Goal: Task Accomplishment & Management: Use online tool/utility

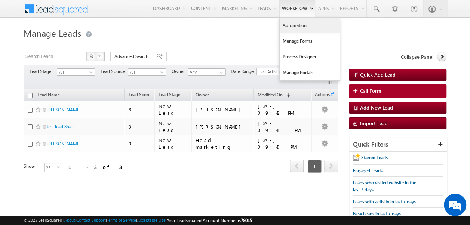
click at [296, 26] on link "Automation" at bounding box center [310, 26] width 60 height 16
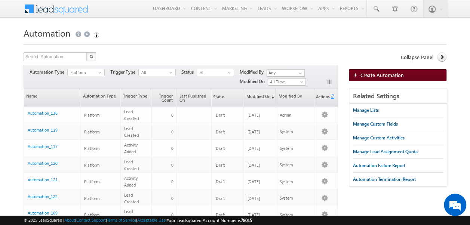
click at [370, 76] on span "Create Automation" at bounding box center [382, 75] width 43 height 6
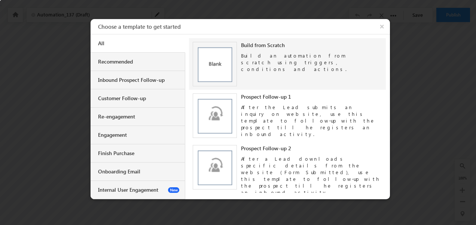
click at [215, 61] on img at bounding box center [215, 64] width 45 height 45
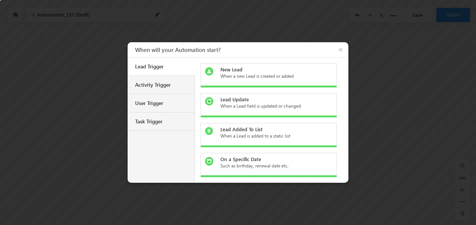
click at [224, 74] on div "When a new Lead is created or added" at bounding box center [273, 76] width 106 height 7
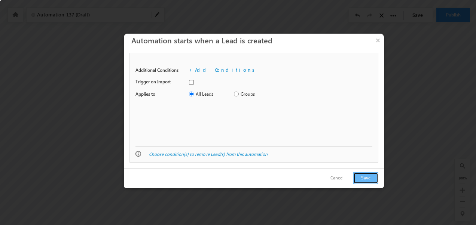
click at [367, 179] on button "Save" at bounding box center [365, 179] width 25 height 12
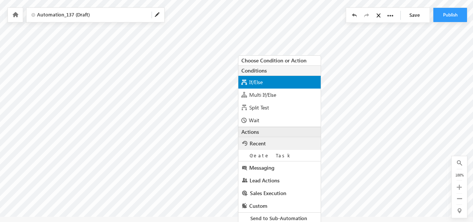
scroll to position [11, 0]
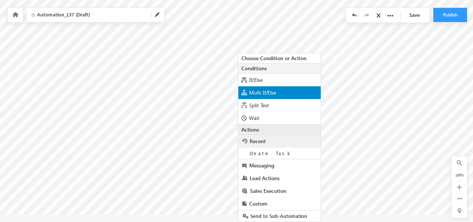
click at [258, 90] on span "Multi If/Else" at bounding box center [262, 92] width 27 height 7
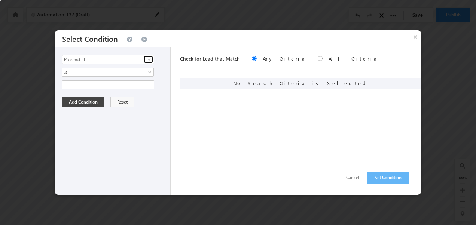
click at [147, 61] on span at bounding box center [149, 60] width 6 height 6
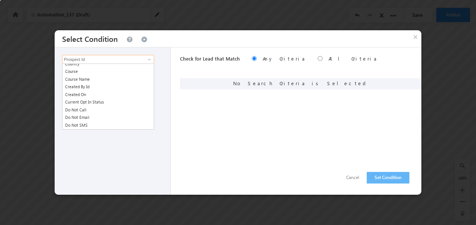
scroll to position [172, 0]
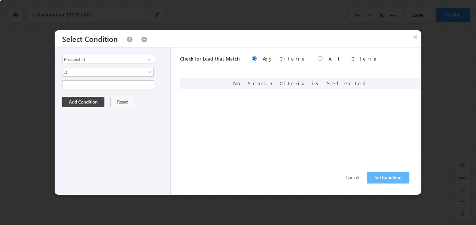
click at [122, 164] on div "Prospect Id Address Age Appointment Rescheduling Date and Time Branch Channel P…" at bounding box center [113, 121] width 116 height 147
click at [140, 58] on input "Prospect Id" at bounding box center [108, 59] width 92 height 9
click at [146, 59] on span at bounding box center [149, 60] width 6 height 6
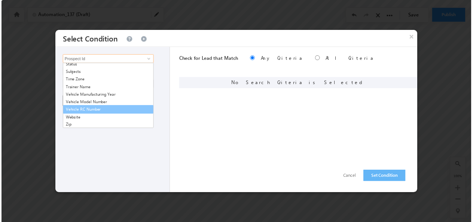
scroll to position [776, 0]
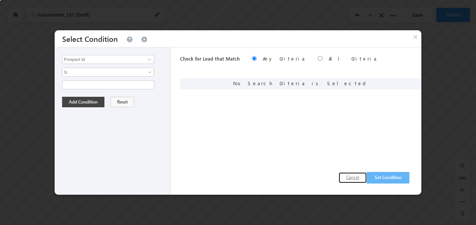
click at [356, 177] on button "Cancel" at bounding box center [353, 178] width 28 height 11
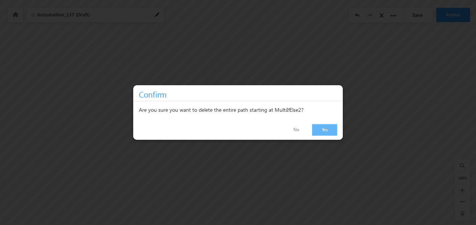
click at [321, 133] on link "Yes" at bounding box center [324, 130] width 25 height 12
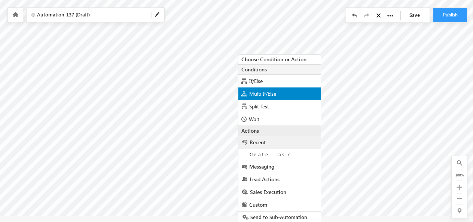
scroll to position [11, 0]
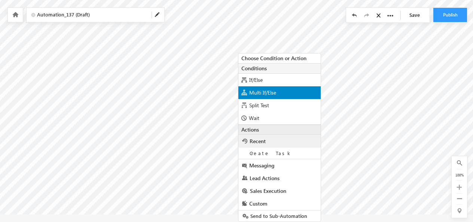
click at [256, 94] on span "Multi If/Else" at bounding box center [262, 92] width 27 height 7
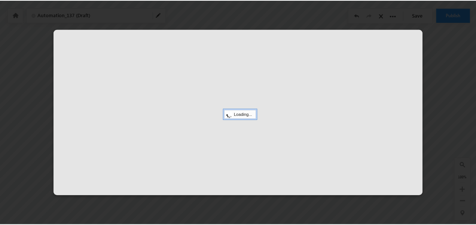
scroll to position [0, 0]
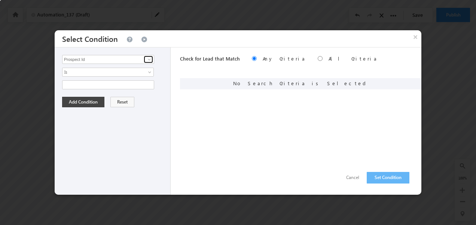
click at [147, 60] on span at bounding box center [149, 60] width 6 height 6
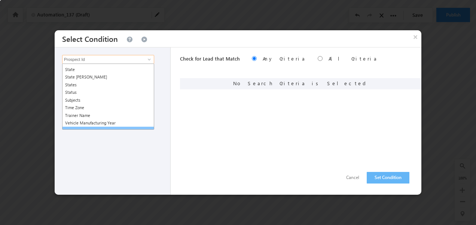
scroll to position [745, 0]
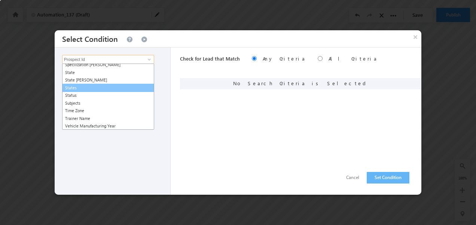
click at [74, 88] on link "States" at bounding box center [108, 88] width 92 height 9
type input "States"
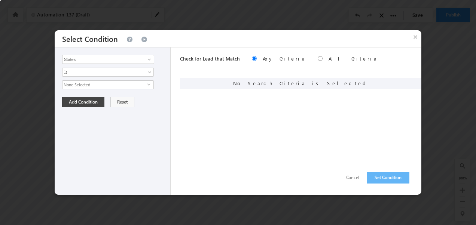
click at [104, 82] on span "None Selected" at bounding box center [105, 85] width 85 height 8
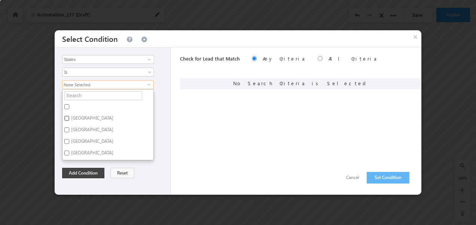
click at [67, 118] on input "[GEOGRAPHIC_DATA]" at bounding box center [66, 118] width 5 height 5
checkbox input "true"
click at [93, 169] on button "Add Condition" at bounding box center [83, 173] width 42 height 10
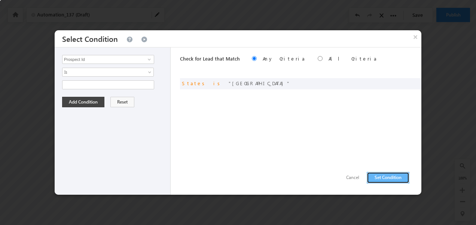
click at [375, 175] on button "Set Condition" at bounding box center [388, 178] width 43 height 12
click at [149, 57] on span at bounding box center [149, 60] width 6 height 6
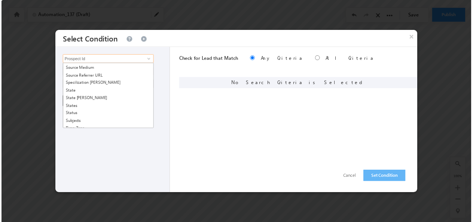
scroll to position [725, 0]
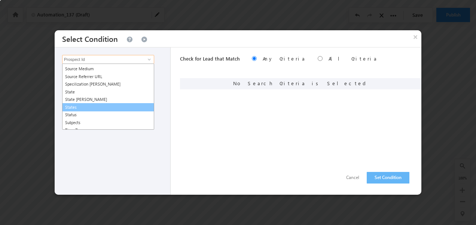
click at [75, 106] on link "States" at bounding box center [108, 107] width 92 height 9
type input "States"
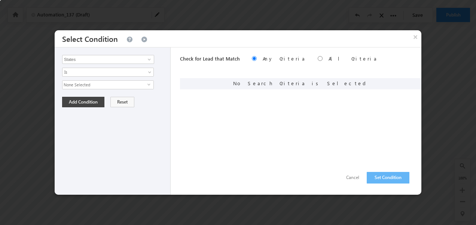
click at [118, 83] on span "None Selected" at bounding box center [105, 85] width 85 height 8
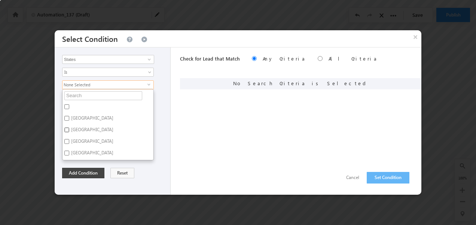
click at [68, 129] on input "[GEOGRAPHIC_DATA]" at bounding box center [66, 130] width 5 height 5
checkbox input "true"
click at [83, 171] on button "Add Condition" at bounding box center [83, 173] width 42 height 10
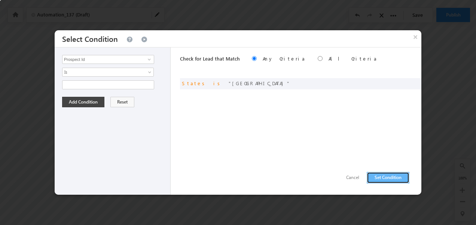
click at [392, 182] on button "Set Condition" at bounding box center [388, 178] width 43 height 12
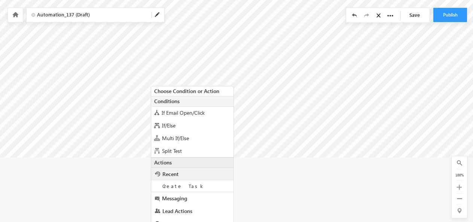
click at [151, 128] on div "Choose Condition or Action Conditions If Email Open/Click If/Else Multi If/Else…" at bounding box center [192, 105] width 91 height 46
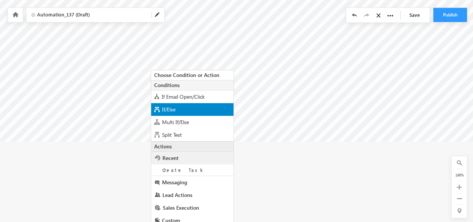
click at [162, 107] on span "If/Else" at bounding box center [168, 109] width 13 height 7
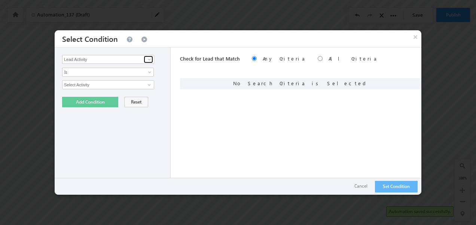
click at [151, 60] on span at bounding box center [149, 60] width 6 height 6
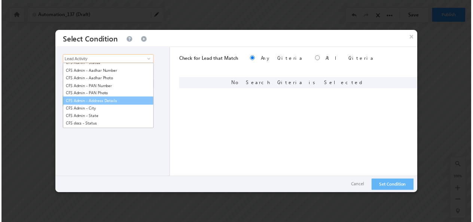
scroll to position [73, 0]
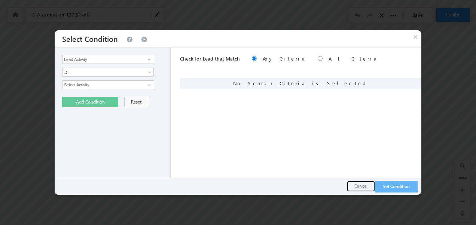
click at [363, 189] on button "Cancel" at bounding box center [361, 186] width 28 height 11
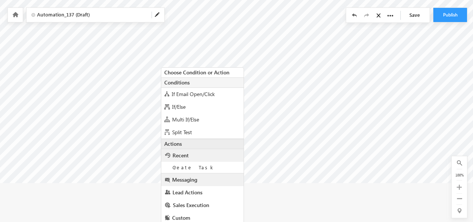
scroll to position [86, 0]
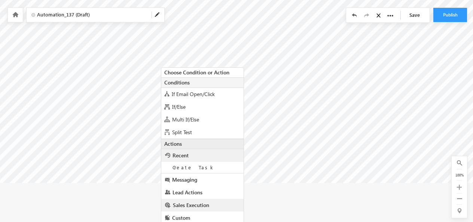
click at [182, 205] on span "Sales Execution" at bounding box center [191, 205] width 36 height 7
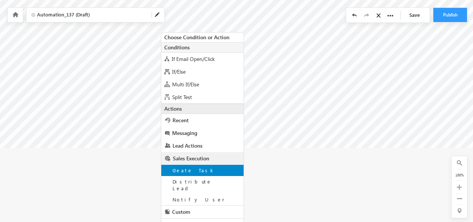
click at [180, 171] on span "Create Task" at bounding box center [194, 170] width 43 height 6
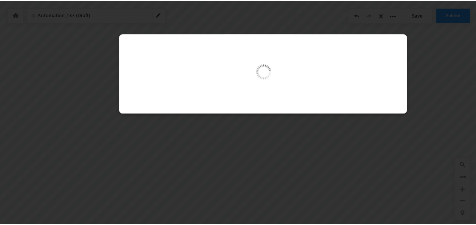
scroll to position [44, 0]
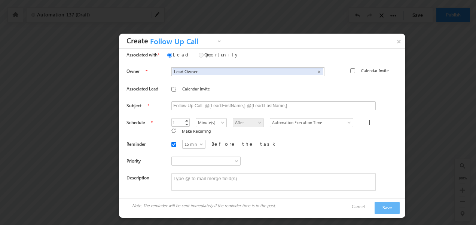
click at [171, 88] on input "Calendar Invite" at bounding box center [173, 89] width 5 height 5
checkbox input "true"
click at [350, 68] on input "Calendar Invite" at bounding box center [352, 70] width 5 height 5
checkbox input "true"
click at [184, 122] on link "Decrement" at bounding box center [187, 124] width 6 height 4
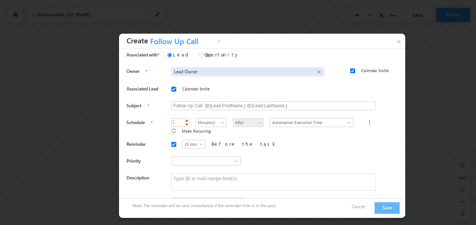
click at [184, 122] on link "Decrement" at bounding box center [187, 124] width 6 height 4
click at [184, 120] on link "Increment" at bounding box center [187, 121] width 6 height 4
type input "3"
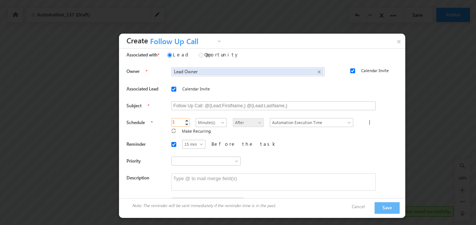
click at [184, 119] on link "Increment" at bounding box center [187, 121] width 6 height 4
click at [213, 120] on span "Minute(s)" at bounding box center [211, 122] width 30 height 7
click at [196, 145] on link "Day(s)" at bounding box center [201, 145] width 30 height 7
click at [220, 121] on span at bounding box center [223, 124] width 6 height 6
click at [198, 136] on link "Hour(s)" at bounding box center [201, 137] width 30 height 7
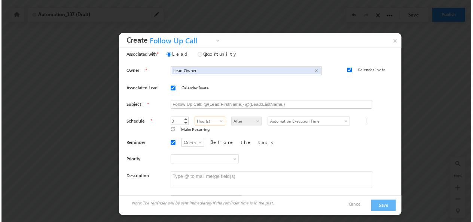
scroll to position [28, 0]
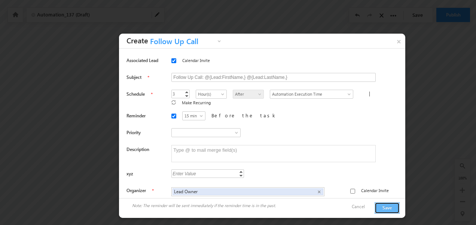
click at [388, 204] on button "Save" at bounding box center [387, 208] width 25 height 12
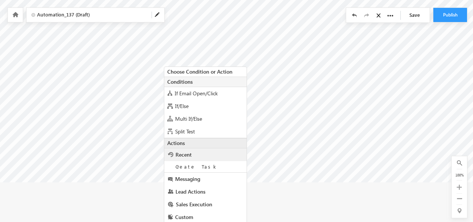
scroll to position [101, 0]
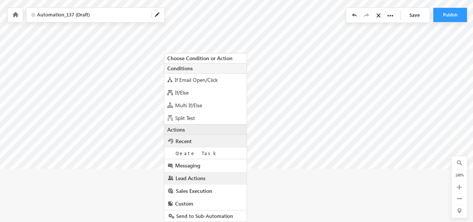
click at [188, 176] on span "Lead Actions" at bounding box center [191, 178] width 30 height 7
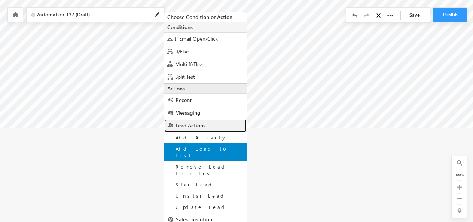
scroll to position [158, 0]
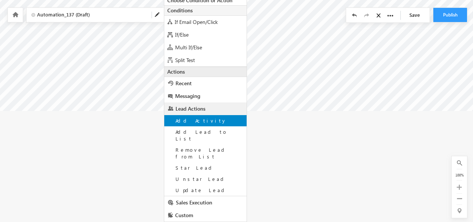
click at [192, 124] on div "Add Activity" at bounding box center [205, 120] width 82 height 11
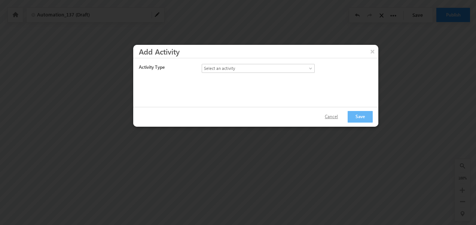
click at [335, 114] on button "Cancel" at bounding box center [331, 117] width 28 height 11
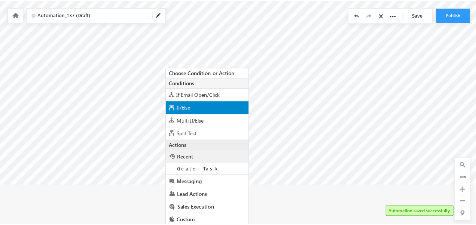
scroll to position [87, 0]
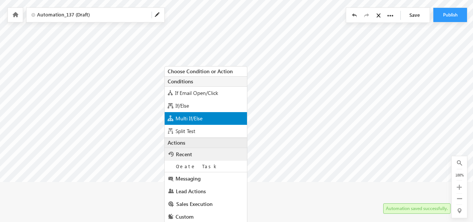
click at [178, 116] on span "Multi If/Else" at bounding box center [189, 118] width 27 height 7
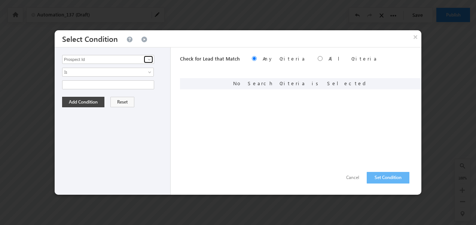
click at [149, 57] on span at bounding box center [149, 60] width 6 height 6
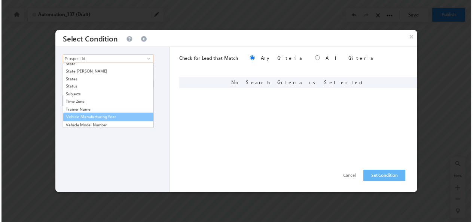
scroll to position [772, 0]
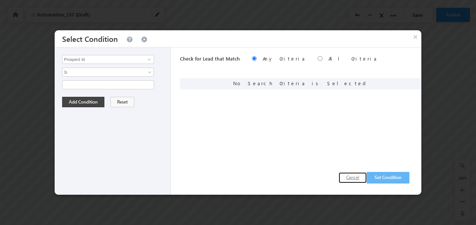
click at [358, 177] on button "Cancel" at bounding box center [353, 178] width 28 height 11
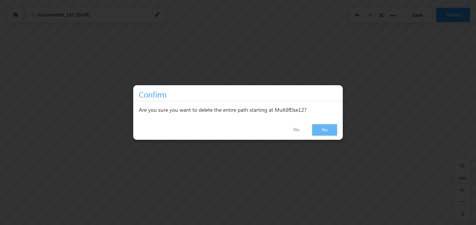
click at [321, 125] on link "Yes" at bounding box center [324, 130] width 25 height 12
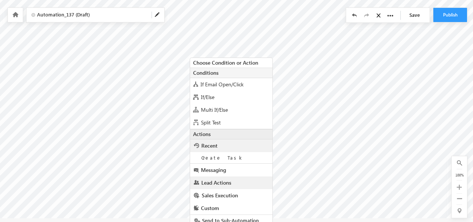
scroll to position [99, 0]
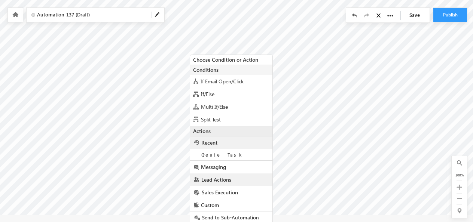
click at [212, 180] on span "Lead Actions" at bounding box center [216, 179] width 30 height 7
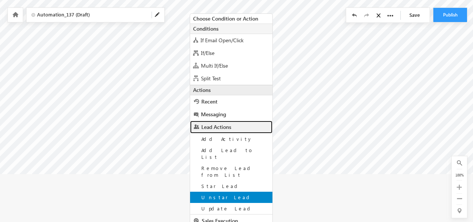
scroll to position [158, 0]
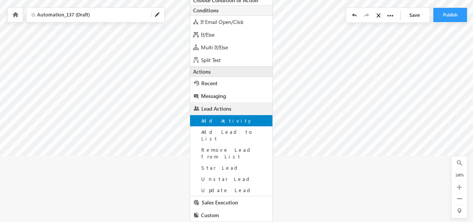
click at [220, 122] on span "Add Activity" at bounding box center [226, 121] width 51 height 6
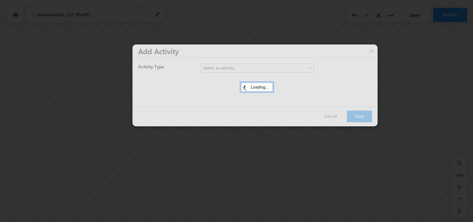
scroll to position [89, 0]
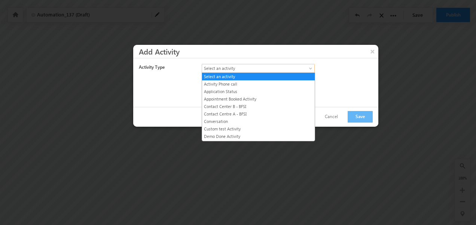
click at [309, 67] on span at bounding box center [311, 70] width 6 height 6
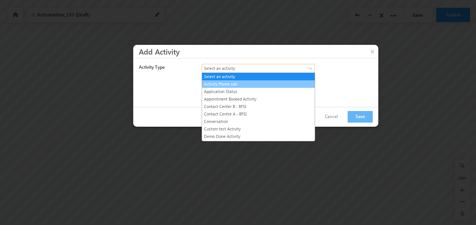
click at [225, 81] on link "Activity Phone call" at bounding box center [258, 84] width 113 height 7
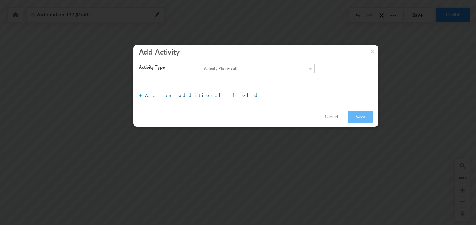
click at [180, 96] on link "Add an additional field" at bounding box center [203, 95] width 116 height 6
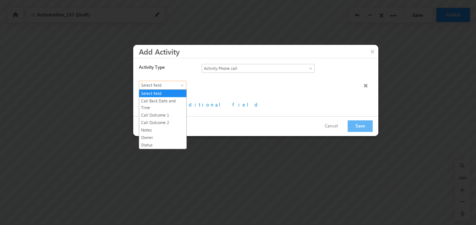
click at [183, 84] on span at bounding box center [183, 87] width 6 height 6
click at [165, 114] on link "Call Outcome 1" at bounding box center [162, 115] width 47 height 7
click at [165, 114] on div "Activity Type Select an activity Activity Phone call Application Status Appoint…" at bounding box center [258, 87] width 251 height 58
click at [139, 114] on div "Activity Type Select an activity Activity Phone call Application Status Appoint…" at bounding box center [258, 87] width 251 height 58
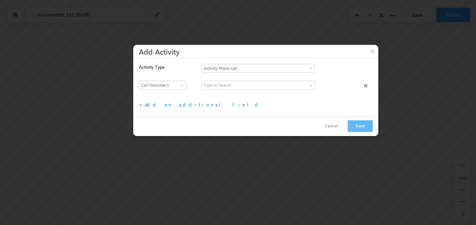
click at [146, 115] on div "Activity Type Select an activity Activity Phone call Application Status Appoint…" at bounding box center [258, 87] width 251 height 58
click at [293, 84] on input at bounding box center [258, 85] width 113 height 9
click at [311, 84] on span at bounding box center [311, 85] width 6 height 6
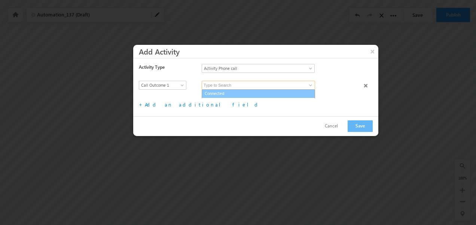
click at [211, 92] on link "Connected" at bounding box center [258, 93] width 113 height 9
type input "Connected"
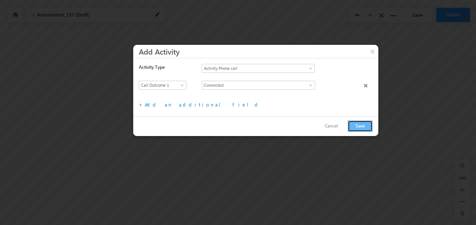
click at [359, 125] on button "Save" at bounding box center [360, 127] width 25 height 12
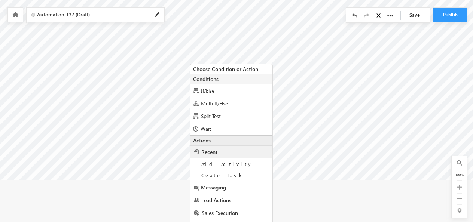
scroll to position [142, 0]
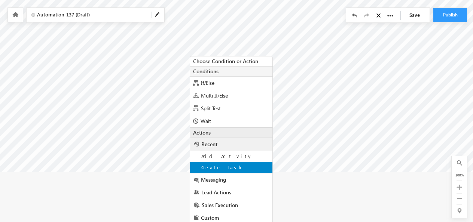
click at [213, 167] on span "Create Task" at bounding box center [222, 167] width 43 height 6
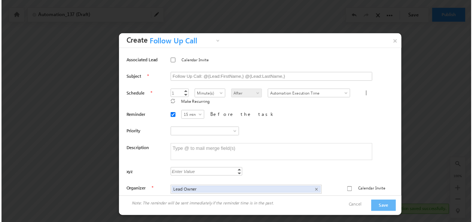
scroll to position [0, 0]
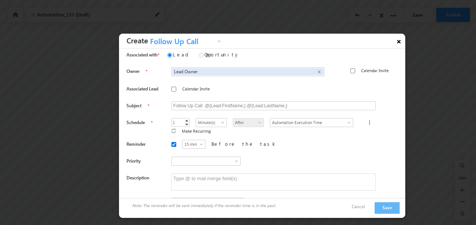
click at [401, 41] on link "×" at bounding box center [399, 40] width 13 height 13
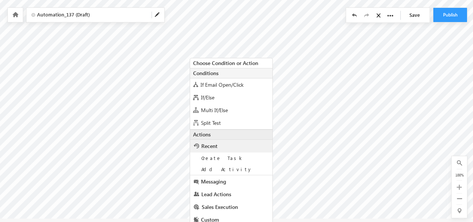
scroll to position [99, 0]
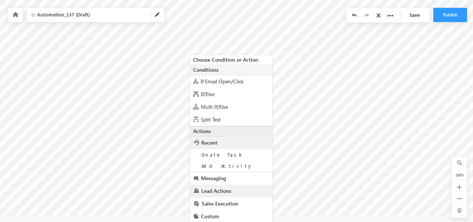
click at [216, 192] on span "Lead Actions" at bounding box center [216, 191] width 30 height 7
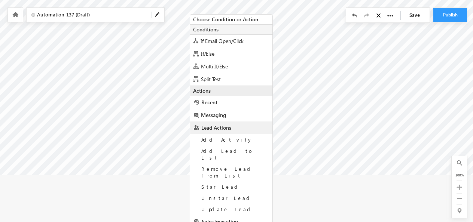
scroll to position [158, 0]
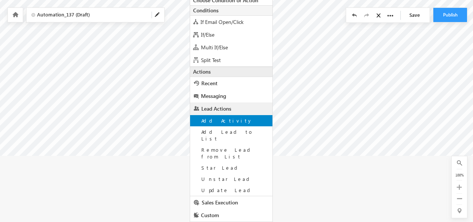
click at [219, 120] on span "Add Activity" at bounding box center [226, 121] width 51 height 6
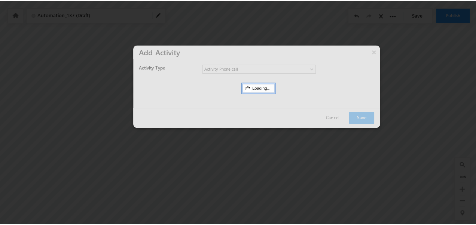
scroll to position [89, 0]
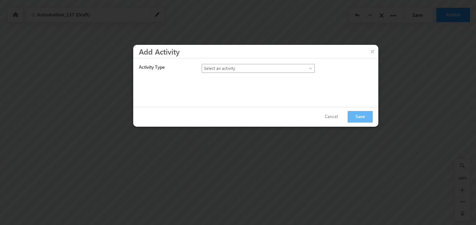
click at [309, 68] on span at bounding box center [311, 70] width 6 height 6
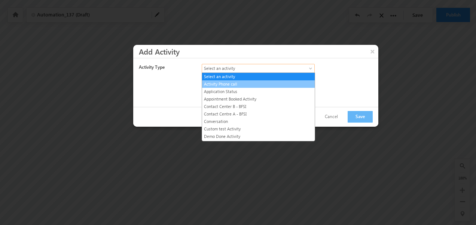
click at [238, 85] on link "Activity Phone call" at bounding box center [258, 84] width 113 height 7
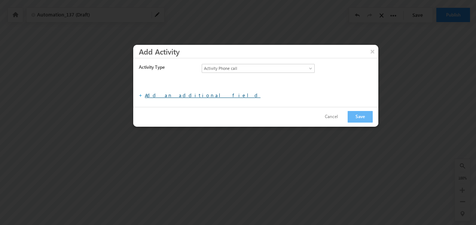
click at [175, 92] on link "Add an additional field" at bounding box center [203, 95] width 116 height 6
click at [180, 92] on link "Add an additional field" at bounding box center [203, 95] width 116 height 6
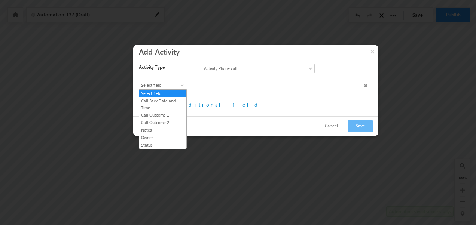
click at [173, 82] on span "Select field" at bounding box center [160, 85] width 43 height 7
click at [161, 115] on link "Call Outcome 1" at bounding box center [162, 115] width 47 height 7
click at [161, 115] on div "Activity Type Select an activity Activity Phone call Application Status Appoint…" at bounding box center [258, 87] width 251 height 58
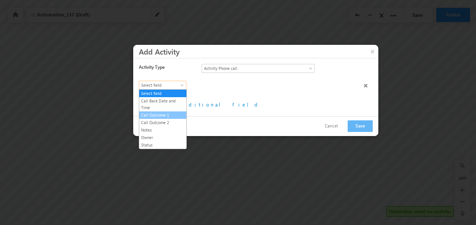
click at [161, 115] on div "Activity Type Select an activity Activity Phone call Application Status Appoint…" at bounding box center [258, 87] width 251 height 58
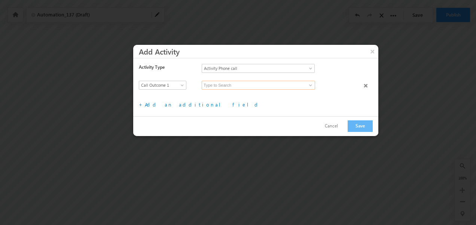
click at [257, 85] on input at bounding box center [258, 85] width 113 height 9
click at [311, 83] on span at bounding box center [311, 85] width 6 height 6
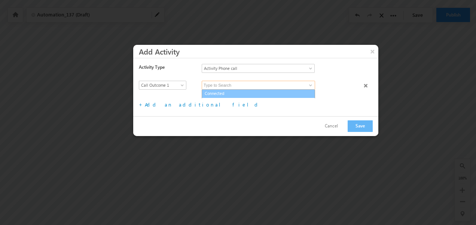
scroll to position [6, 0]
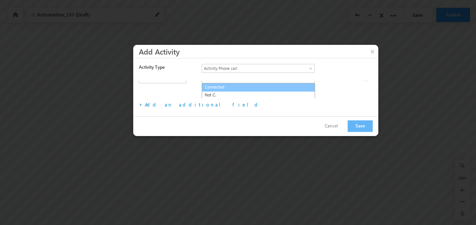
click at [233, 86] on link "Connected" at bounding box center [258, 87] width 113 height 9
type input "Connected"
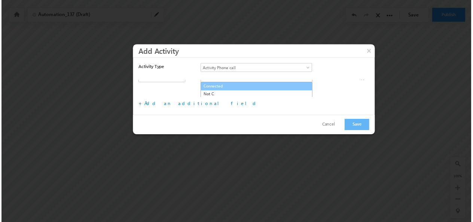
scroll to position [0, 0]
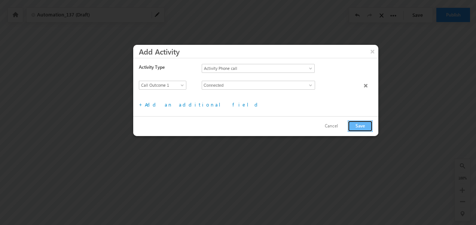
click at [353, 124] on button "Save" at bounding box center [360, 127] width 25 height 12
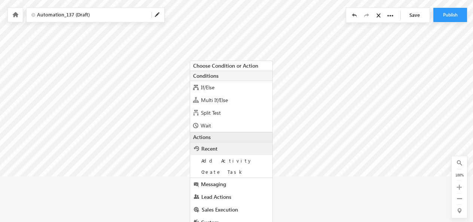
scroll to position [143, 0]
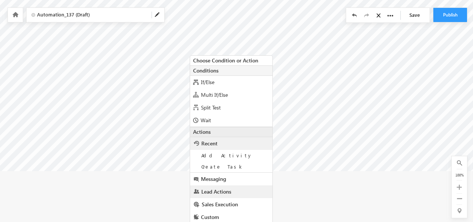
click at [214, 197] on link "Lead Actions" at bounding box center [231, 192] width 82 height 13
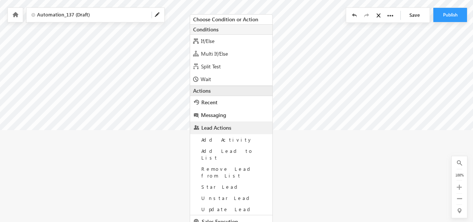
scroll to position [203, 0]
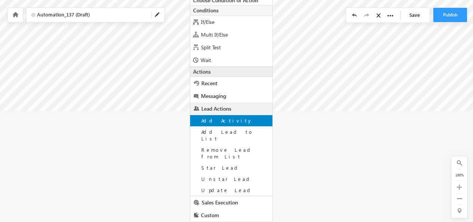
click at [218, 122] on span "Add Activity" at bounding box center [226, 121] width 51 height 6
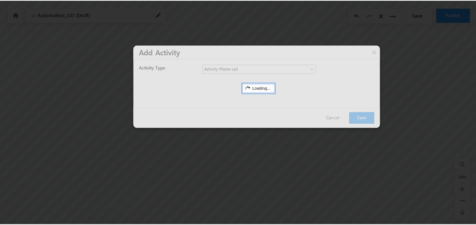
scroll to position [89, 0]
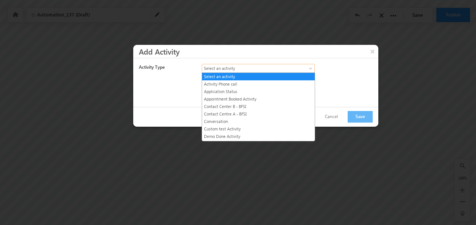
click at [230, 71] on span "Select an activity" at bounding box center [251, 68] width 99 height 7
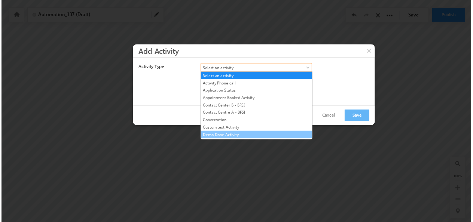
scroll to position [42, 0]
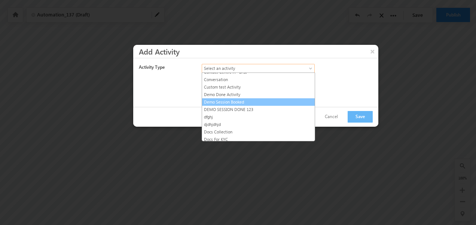
click at [222, 100] on link "Demo Session Booked" at bounding box center [258, 102] width 113 height 7
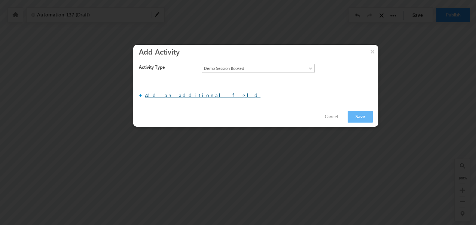
click at [175, 93] on link "Add an additional field" at bounding box center [203, 95] width 116 height 6
click at [173, 94] on link "Add an additional field" at bounding box center [203, 95] width 116 height 6
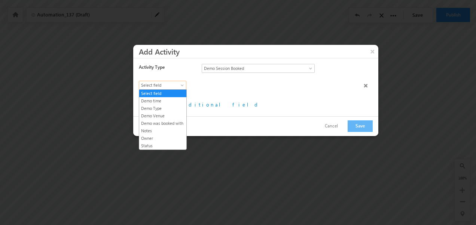
click at [174, 84] on span "Select field" at bounding box center [160, 85] width 43 height 7
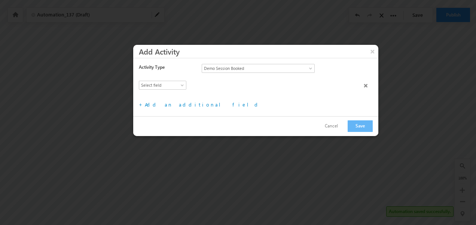
click at [211, 91] on div at bounding box center [281, 86] width 158 height 10
click at [366, 124] on button "Save" at bounding box center [360, 127] width 25 height 12
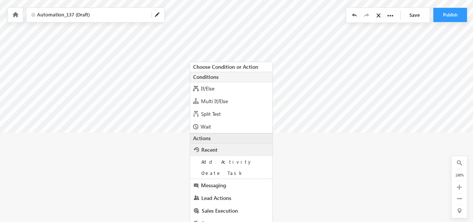
scroll to position [185, 0]
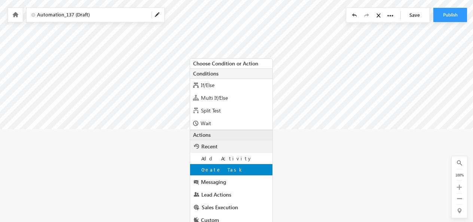
click at [213, 166] on div "Create Task" at bounding box center [231, 169] width 82 height 11
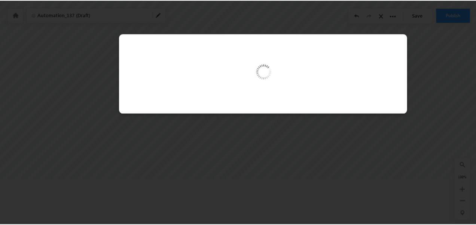
scroll to position [134, 0]
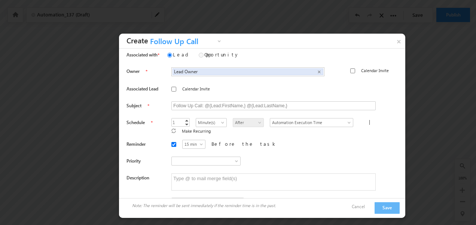
type input "2"
click at [184, 119] on link "Increment" at bounding box center [187, 121] width 6 height 4
click at [210, 120] on span "Minute(s)" at bounding box center [211, 122] width 30 height 7
click at [191, 144] on link "Day(s)" at bounding box center [201, 145] width 30 height 7
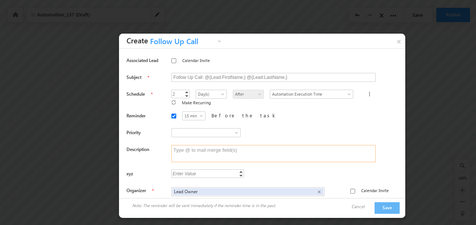
click at [199, 152] on textarea at bounding box center [273, 153] width 204 height 17
type textarea "Demo sessison"
click at [350, 189] on input "Calendar Invite" at bounding box center [352, 191] width 5 height 5
checkbox input "true"
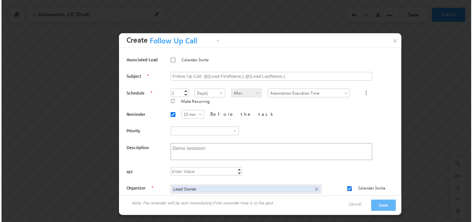
scroll to position [0, 0]
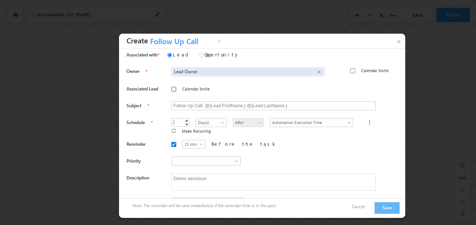
click at [171, 90] on input "Calendar Invite" at bounding box center [173, 89] width 5 height 5
checkbox input "true"
click at [350, 70] on input "Calendar Invite" at bounding box center [352, 70] width 5 height 5
checkbox input "true"
click at [382, 204] on button "Save" at bounding box center [387, 208] width 25 height 12
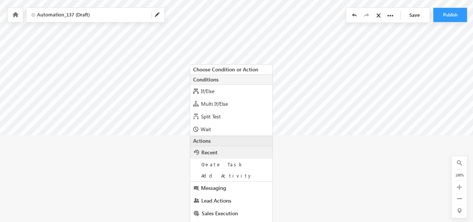
scroll to position [230, 0]
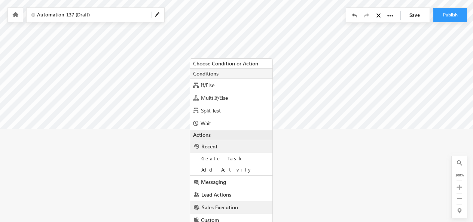
click at [209, 206] on span "Sales Execution" at bounding box center [220, 207] width 36 height 7
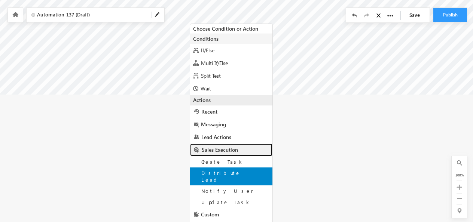
scroll to position [270, 0]
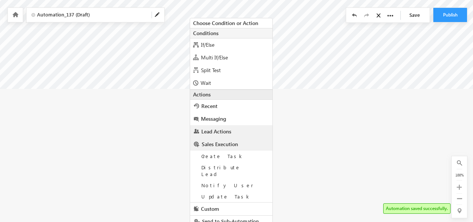
click at [211, 131] on span "Lead Actions" at bounding box center [216, 131] width 30 height 7
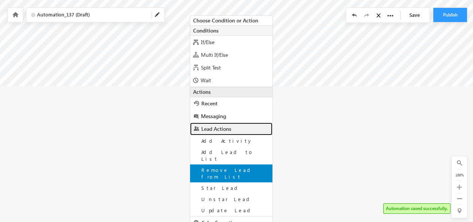
scroll to position [293, 0]
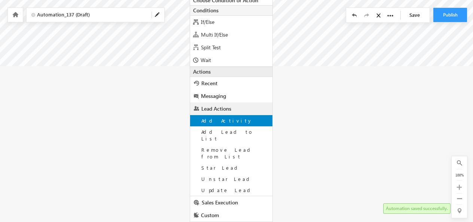
click at [217, 121] on span "Add Activity" at bounding box center [226, 121] width 51 height 6
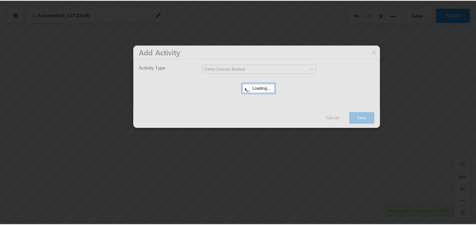
scroll to position [179, 0]
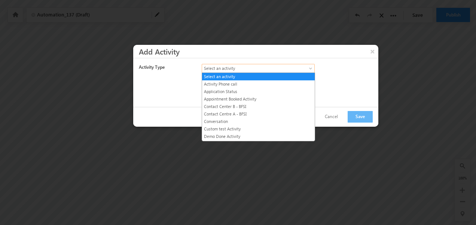
click at [309, 68] on span at bounding box center [311, 70] width 6 height 6
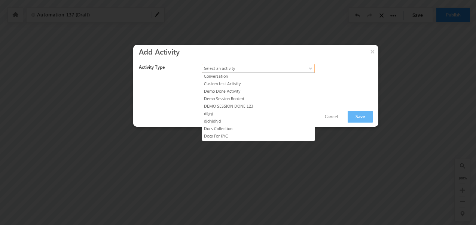
scroll to position [39, 0]
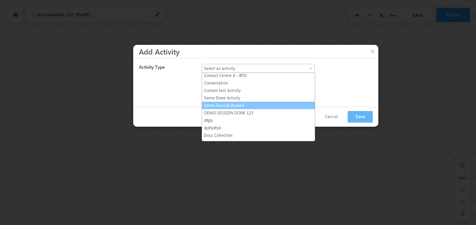
click at [213, 104] on link "Demo Session Booked" at bounding box center [258, 105] width 113 height 7
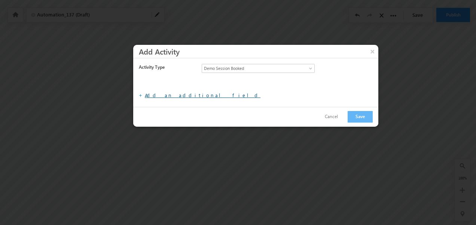
click at [177, 95] on link "Add an additional field" at bounding box center [203, 95] width 116 height 6
drag, startPoint x: 173, startPoint y: 91, endPoint x: 172, endPoint y: 97, distance: 5.4
click at [172, 97] on div "+ Add an additional field File type fields that belong to a Custom Field Set, c…" at bounding box center [261, 95] width 245 height 12
click at [172, 97] on link "Add an additional field" at bounding box center [203, 95] width 116 height 6
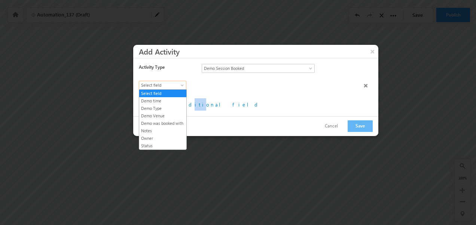
click at [177, 88] on span "Select field" at bounding box center [160, 85] width 43 height 7
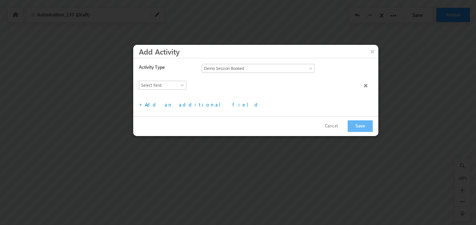
click at [205, 94] on div "Select field Demo time Demo Type Demo Venue Demo was booked with Notes Owner St…" at bounding box center [261, 90] width 245 height 18
click at [299, 69] on span "Demo Session Booked" at bounding box center [251, 68] width 99 height 7
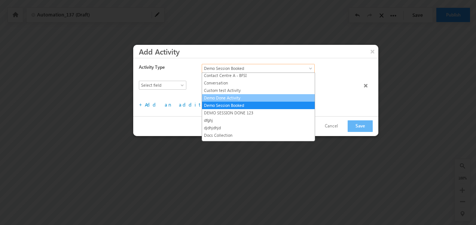
click at [228, 95] on link "Demo Done Activity" at bounding box center [258, 98] width 113 height 7
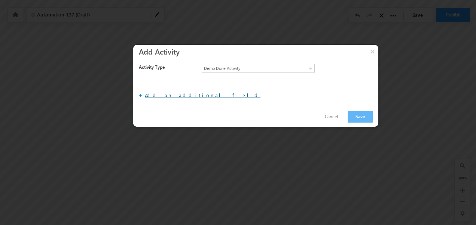
click at [164, 94] on link "Add an additional field" at bounding box center [203, 95] width 116 height 6
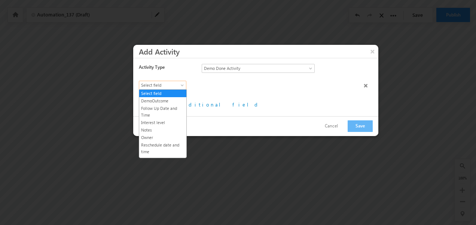
click at [170, 81] on link "Select field" at bounding box center [163, 85] width 48 height 9
click at [152, 106] on link "Follow Up Date and Time" at bounding box center [162, 111] width 47 height 13
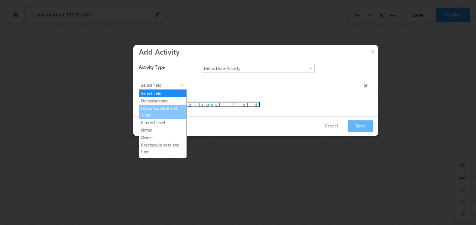
click at [152, 106] on link "Add an additional field" at bounding box center [203, 104] width 116 height 6
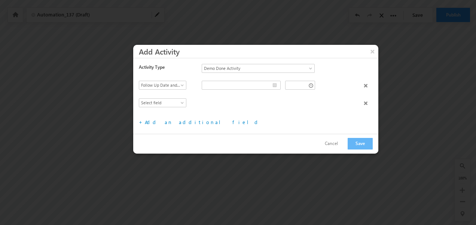
click at [256, 92] on div "Select field DemoOutcome Follow Up Date and Time Interest level Notes Owner Res…" at bounding box center [261, 90] width 245 height 18
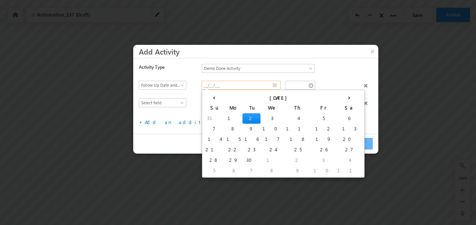
click at [274, 84] on input "__/__/__" at bounding box center [241, 85] width 79 height 9
click at [284, 118] on td "4" at bounding box center [298, 118] width 28 height 10
type input "[DATE]"
type input "11:31 AM"
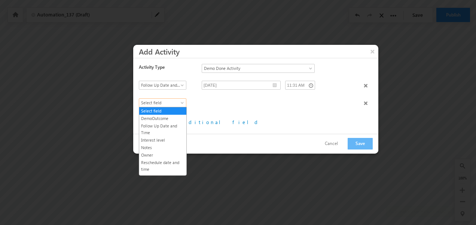
click at [183, 106] on span at bounding box center [183, 104] width 6 height 6
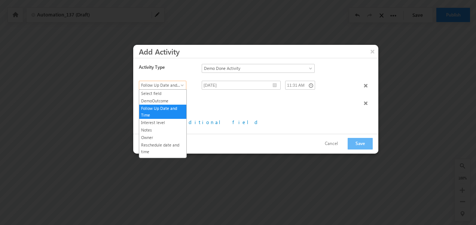
click at [182, 84] on span at bounding box center [183, 87] width 6 height 6
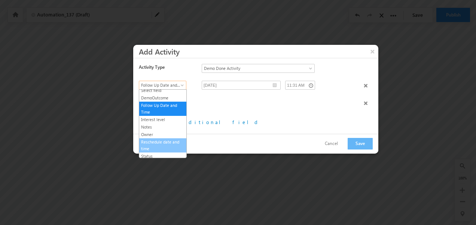
click at [155, 144] on link "Reschedule date and time" at bounding box center [162, 145] width 47 height 13
click at [155, 144] on div "Cancel Save" at bounding box center [255, 144] width 245 height 20
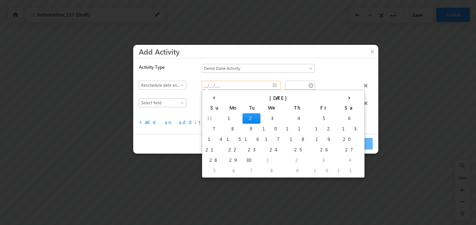
drag, startPoint x: 155, startPoint y: 144, endPoint x: 273, endPoint y: 83, distance: 132.6
click at [273, 83] on input "__/__/__" at bounding box center [241, 85] width 79 height 9
click at [284, 118] on td "4" at bounding box center [298, 118] width 28 height 10
type input "[DATE]"
type input "11:32 AM"
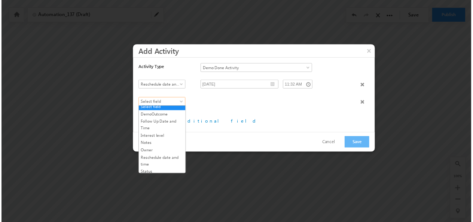
scroll to position [0, 0]
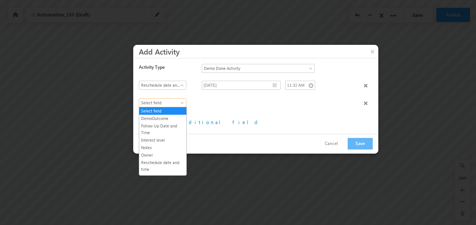
click at [179, 103] on span "Select field" at bounding box center [160, 103] width 43 height 7
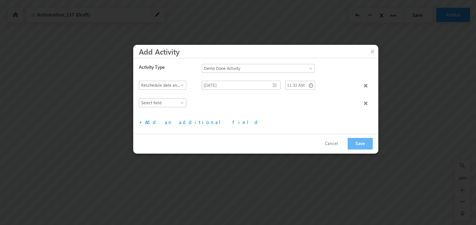
click at [210, 99] on div at bounding box center [281, 103] width 158 height 10
click at [365, 105] on span at bounding box center [366, 103] width 4 height 4
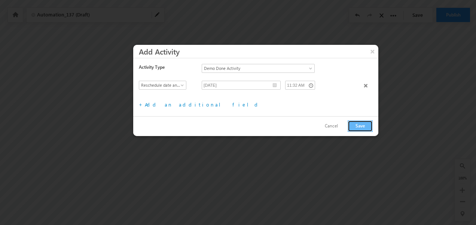
click at [357, 127] on button "Save" at bounding box center [360, 127] width 25 height 12
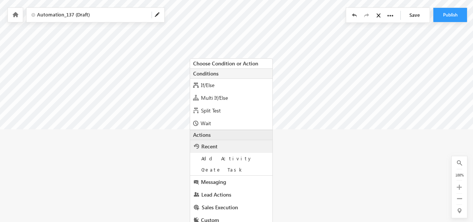
scroll to position [292, 0]
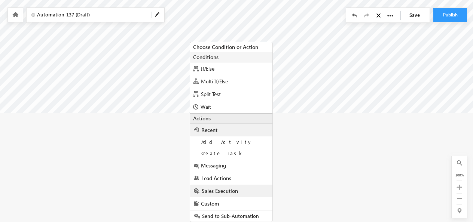
click at [219, 193] on span "Sales Execution" at bounding box center [220, 191] width 36 height 7
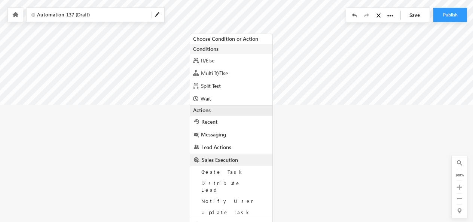
scroll to position [315, 0]
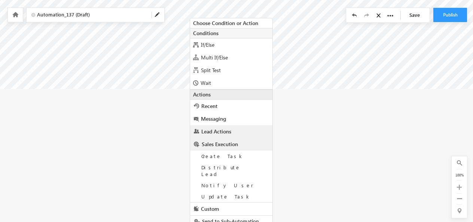
click at [217, 130] on span "Lead Actions" at bounding box center [216, 131] width 30 height 7
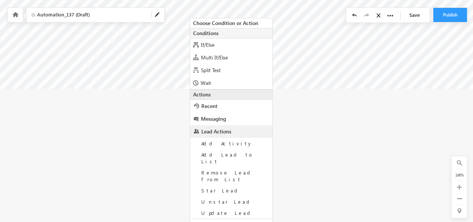
scroll to position [338, 0]
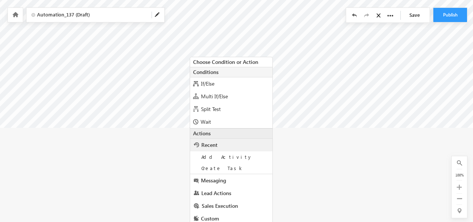
scroll to position [277, 0]
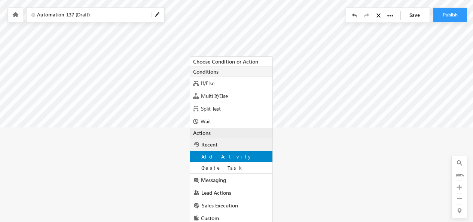
click at [207, 155] on span "Add Activity" at bounding box center [226, 156] width 51 height 6
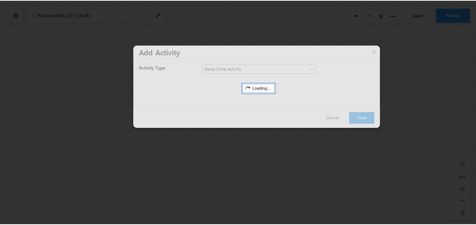
scroll to position [224, 0]
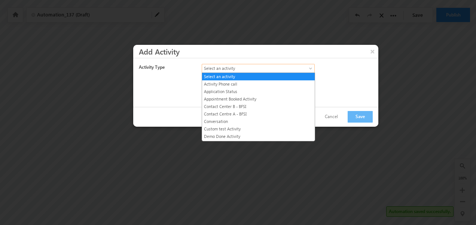
click at [256, 70] on span "Select an activity" at bounding box center [251, 68] width 99 height 7
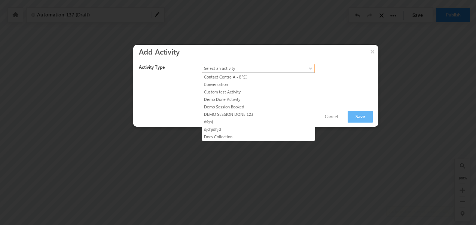
scroll to position [38, 0]
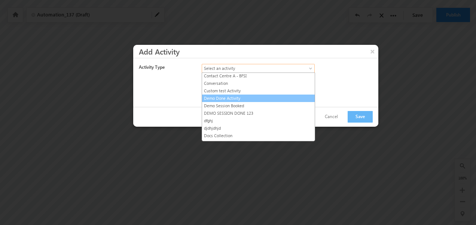
click at [223, 96] on link "Demo Done Activity" at bounding box center [258, 98] width 113 height 7
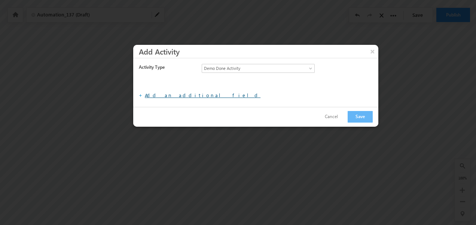
click at [178, 95] on link "Add an additional field" at bounding box center [203, 95] width 116 height 6
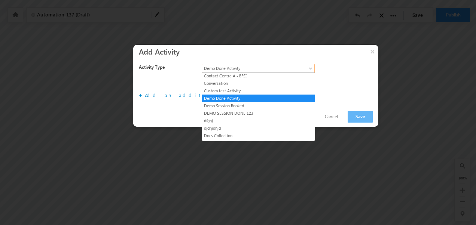
click at [241, 69] on span "Demo Done Activity" at bounding box center [251, 68] width 99 height 7
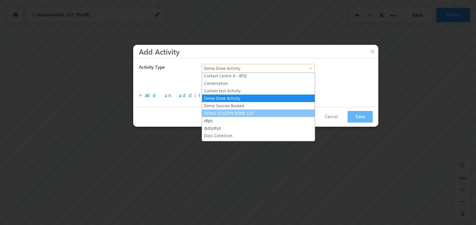
click at [230, 111] on link "DEMO SESSION DONE 123" at bounding box center [258, 113] width 113 height 7
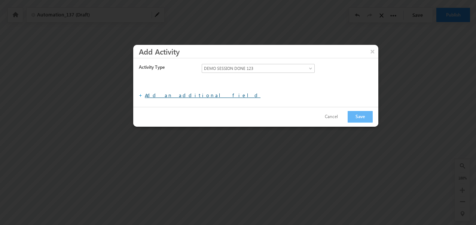
click at [166, 94] on link "Add an additional field" at bounding box center [203, 95] width 116 height 6
drag, startPoint x: 164, startPoint y: 89, endPoint x: 162, endPoint y: 94, distance: 5.2
click at [162, 94] on div "+ Add an additional field File type fields that belong to a Custom Field Set, c…" at bounding box center [261, 91] width 245 height 21
click at [162, 94] on link "Add an additional field" at bounding box center [203, 95] width 116 height 6
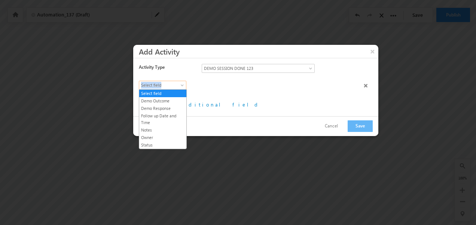
click at [168, 82] on span "Select field" at bounding box center [160, 85] width 43 height 7
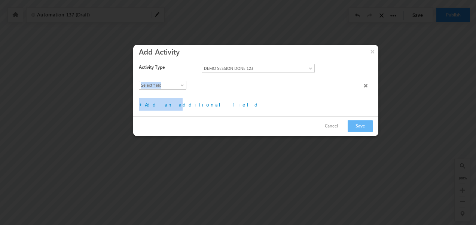
click at [222, 80] on form "Activity Type Select an activity Activity Phone call Application Status Appoint…" at bounding box center [261, 87] width 245 height 47
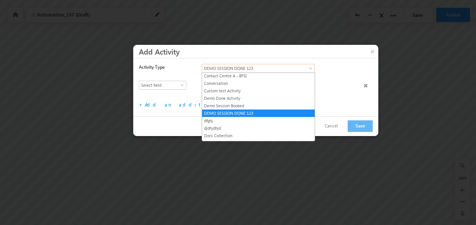
click at [265, 64] on link "DEMO SESSION DONE 123" at bounding box center [258, 68] width 113 height 9
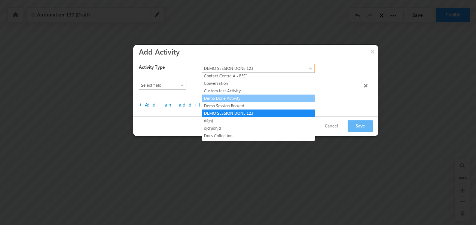
click at [218, 97] on link "Demo Done Activity" at bounding box center [258, 98] width 113 height 7
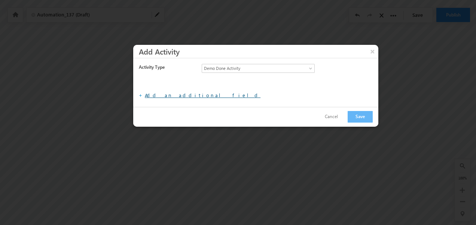
click at [168, 94] on link "Add an additional field" at bounding box center [203, 95] width 116 height 6
click at [168, 85] on div at bounding box center [261, 85] width 245 height 8
click at [167, 97] on link "Add an additional field" at bounding box center [203, 95] width 116 height 6
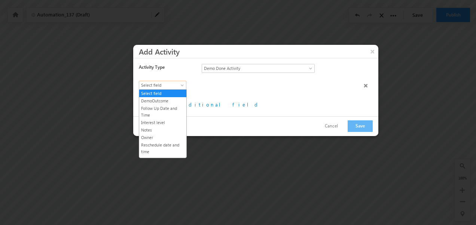
click at [164, 84] on span "Select field" at bounding box center [160, 85] width 43 height 7
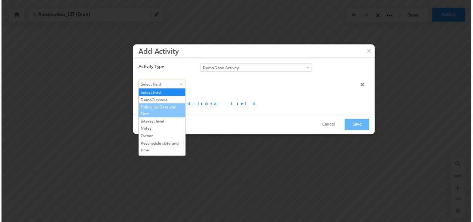
scroll to position [3, 0]
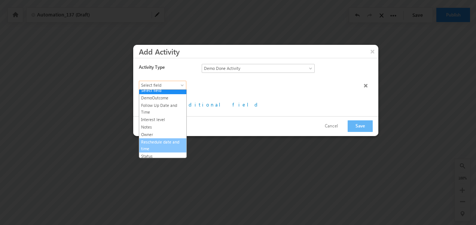
click at [157, 140] on link "Reschedule date and time" at bounding box center [162, 145] width 47 height 13
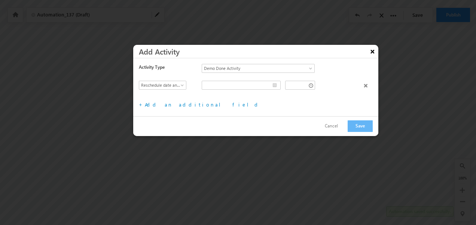
click at [372, 52] on button "×" at bounding box center [372, 51] width 12 height 13
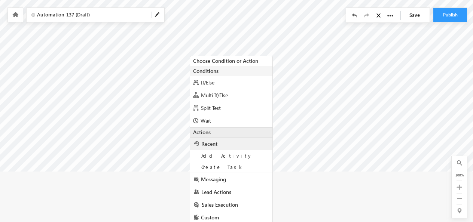
scroll to position [292, 0]
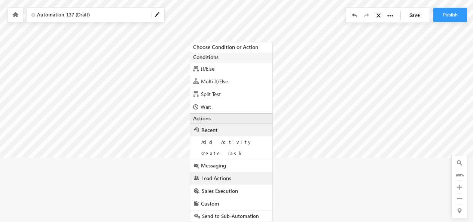
click at [214, 180] on span "Lead Actions" at bounding box center [216, 178] width 30 height 7
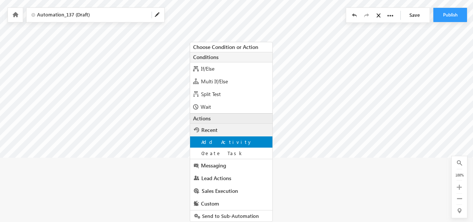
click at [219, 141] on span "Add Activity" at bounding box center [226, 142] width 51 height 6
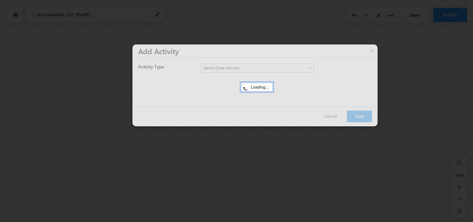
scroll to position [224, 0]
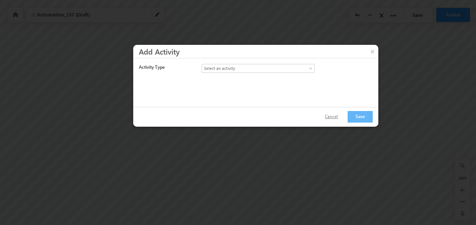
click at [335, 115] on button "Cancel" at bounding box center [331, 117] width 28 height 11
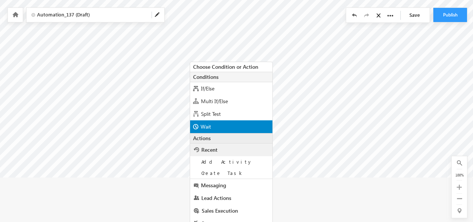
scroll to position [292, 0]
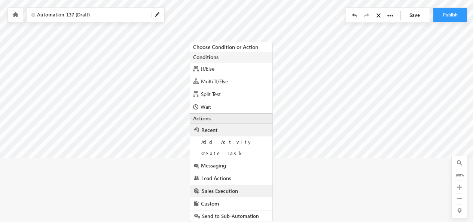
click at [216, 188] on span "Sales Execution" at bounding box center [220, 191] width 36 height 7
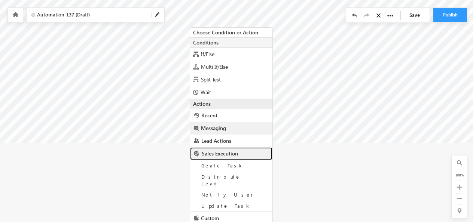
scroll to position [315, 0]
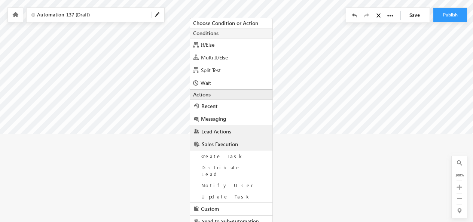
click at [216, 135] on link "Lead Actions" at bounding box center [231, 131] width 82 height 13
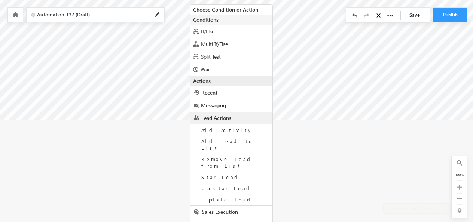
scroll to position [338, 0]
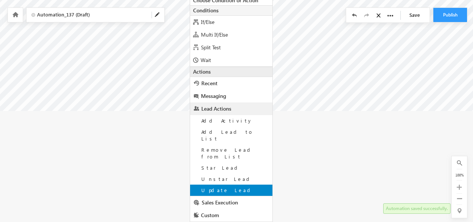
click at [215, 187] on span "Update Lead" at bounding box center [227, 190] width 52 height 6
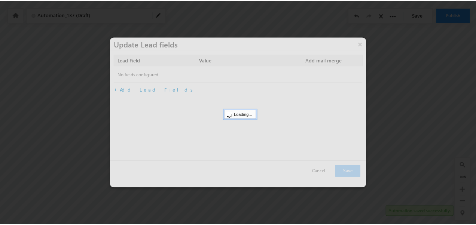
scroll to position [224, 0]
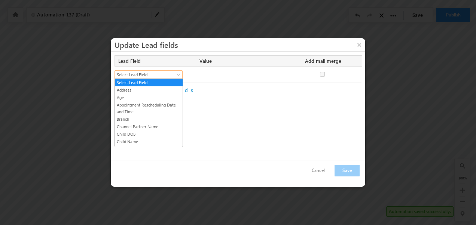
click at [178, 75] on span at bounding box center [179, 76] width 6 height 6
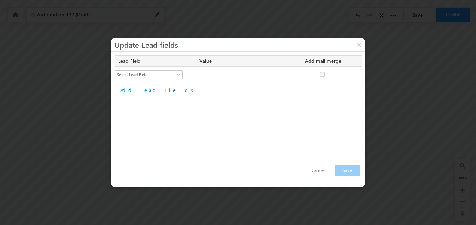
click at [221, 97] on div "Lead Field Value Add mail merge No fields configured Select Lead Field Address …" at bounding box center [238, 77] width 247 height 45
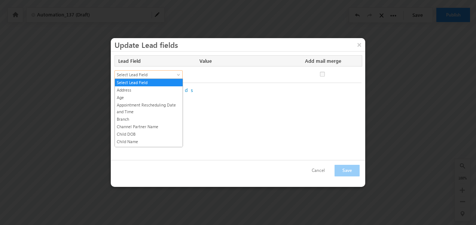
click at [180, 73] on span at bounding box center [179, 76] width 6 height 6
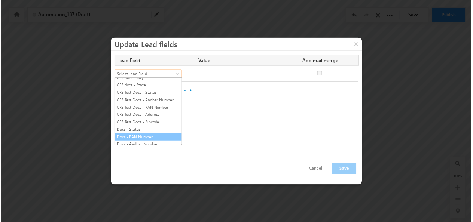
scroll to position [1020, 0]
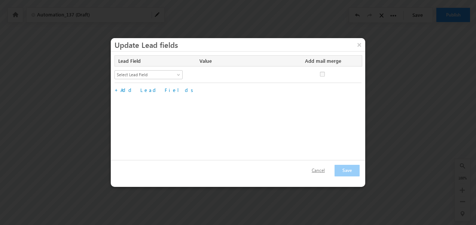
click at [321, 168] on button "Cancel" at bounding box center [318, 170] width 28 height 11
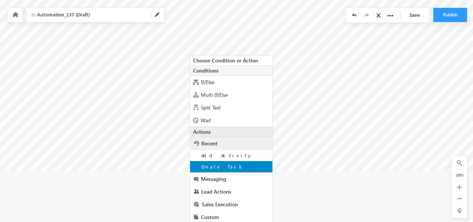
scroll to position [292, 0]
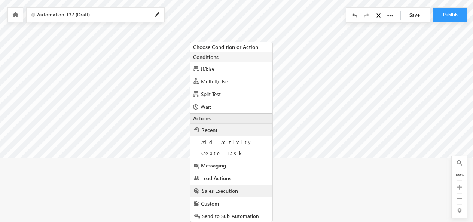
click at [217, 190] on span "Sales Execution" at bounding box center [220, 191] width 36 height 7
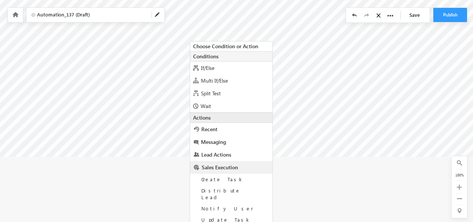
scroll to position [315, 0]
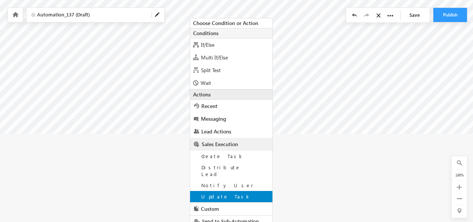
click at [215, 193] on span "Update Task" at bounding box center [226, 196] width 50 height 6
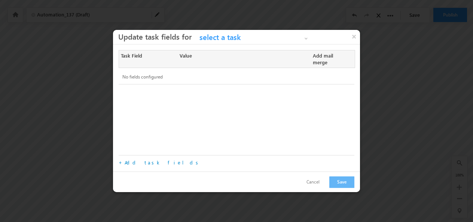
scroll to position [224, 0]
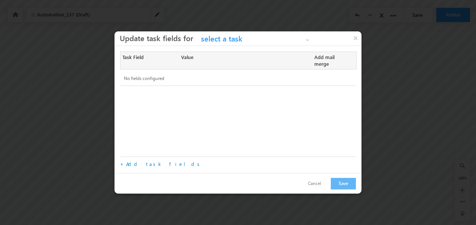
click at [186, 76] on div "No fields configured" at bounding box center [238, 78] width 236 height 15
click at [147, 161] on link "Add task fields" at bounding box center [164, 164] width 76 height 6
click at [138, 162] on link "Add task fields" at bounding box center [164, 164] width 76 height 6
click at [140, 161] on link "Add task fields" at bounding box center [164, 164] width 76 height 6
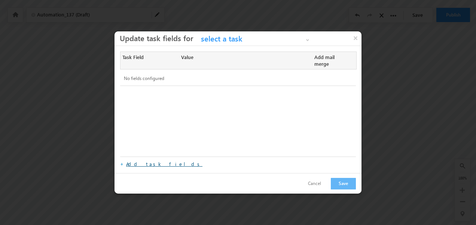
click at [138, 161] on link "Add task fields" at bounding box center [164, 164] width 76 height 6
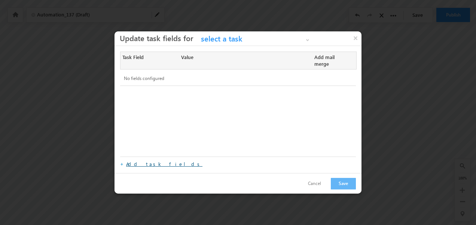
click at [138, 161] on link "Add task fields" at bounding box center [164, 164] width 76 height 6
drag, startPoint x: 186, startPoint y: 61, endPoint x: 174, endPoint y: 65, distance: 13.3
click at [174, 65] on div "Task Field Value Add mail merge" at bounding box center [238, 61] width 237 height 18
click at [174, 63] on div "Task Field" at bounding box center [148, 57] width 54 height 10
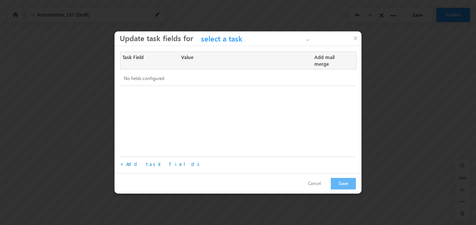
drag, startPoint x: 174, startPoint y: 65, endPoint x: 160, endPoint y: 71, distance: 15.2
click at [160, 71] on div "No fields configured" at bounding box center [238, 78] width 236 height 15
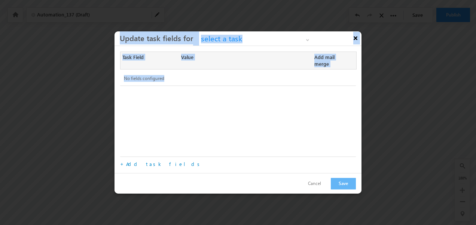
drag, startPoint x: 160, startPoint y: 71, endPoint x: 354, endPoint y: 42, distance: 196.0
click at [354, 42] on div "× Update task fields for Select a task Task in CreateTask19 Select a task Task …" at bounding box center [238, 112] width 247 height 162
click at [354, 42] on button "×" at bounding box center [356, 37] width 12 height 13
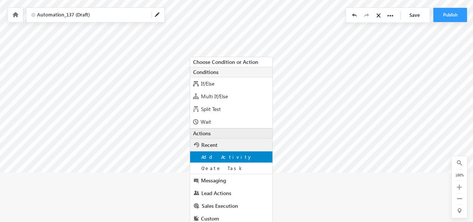
scroll to position [292, 0]
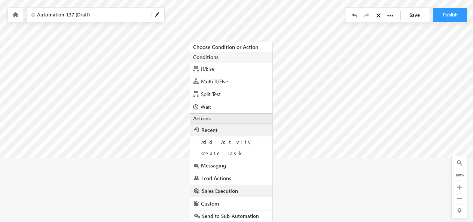
click at [219, 189] on span "Sales Execution" at bounding box center [220, 191] width 36 height 7
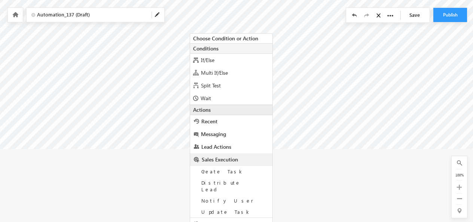
scroll to position [315, 0]
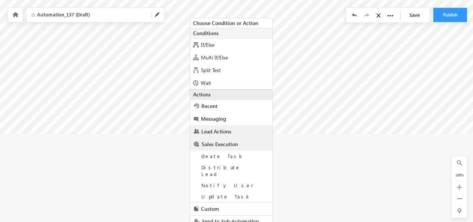
click at [214, 131] on span "Lead Actions" at bounding box center [216, 131] width 30 height 7
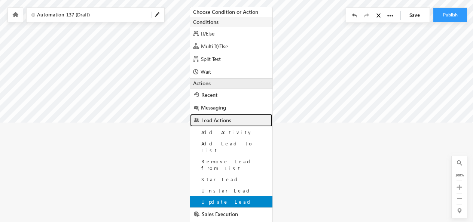
scroll to position [338, 0]
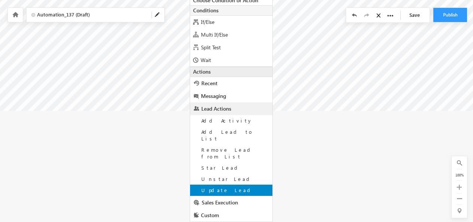
click at [213, 187] on span "Update Lead" at bounding box center [227, 190] width 52 height 6
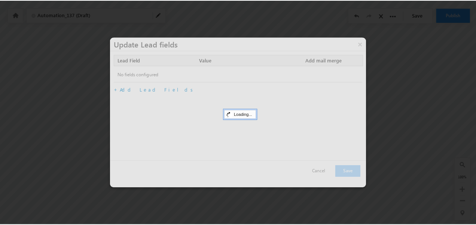
scroll to position [224, 0]
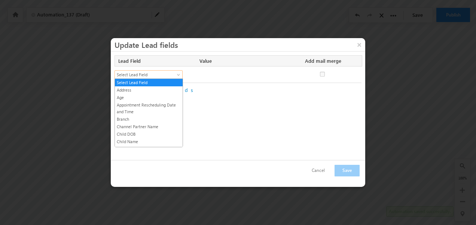
click at [178, 74] on span at bounding box center [179, 76] width 6 height 6
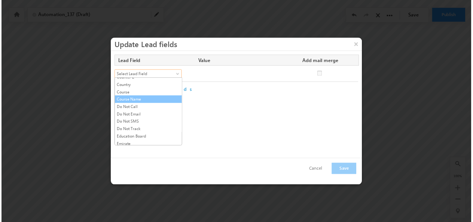
scroll to position [0, 0]
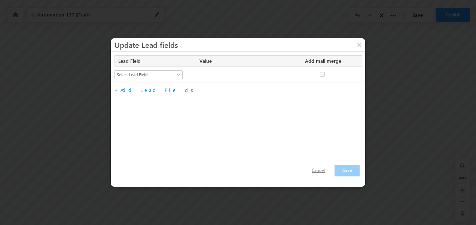
click at [324, 168] on button "Cancel" at bounding box center [318, 170] width 28 height 11
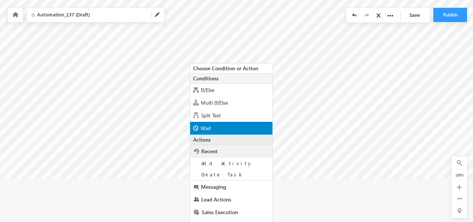
scroll to position [278, 0]
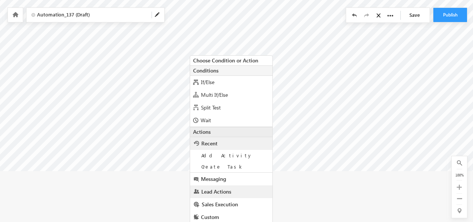
click at [217, 196] on link "Lead Actions" at bounding box center [231, 192] width 82 height 13
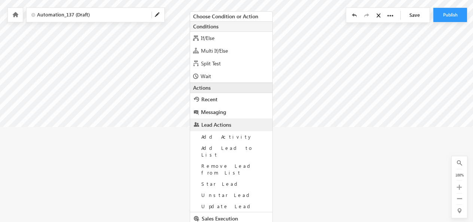
scroll to position [338, 0]
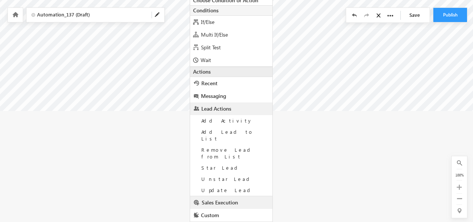
click at [226, 199] on span "Sales Execution" at bounding box center [220, 202] width 36 height 7
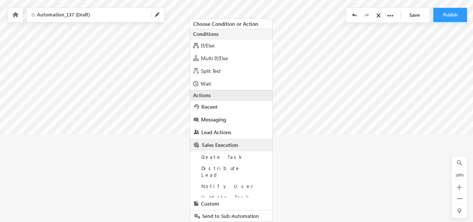
scroll to position [315, 0]
click at [214, 206] on span "Custom" at bounding box center [210, 208] width 18 height 7
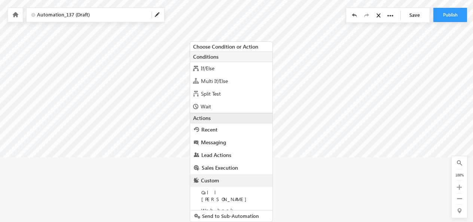
scroll to position [292, 0]
click at [211, 129] on span "Recent" at bounding box center [209, 129] width 16 height 7
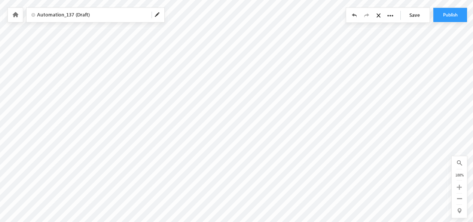
scroll to position [227, 0]
